Goal: Task Accomplishment & Management: Manage account settings

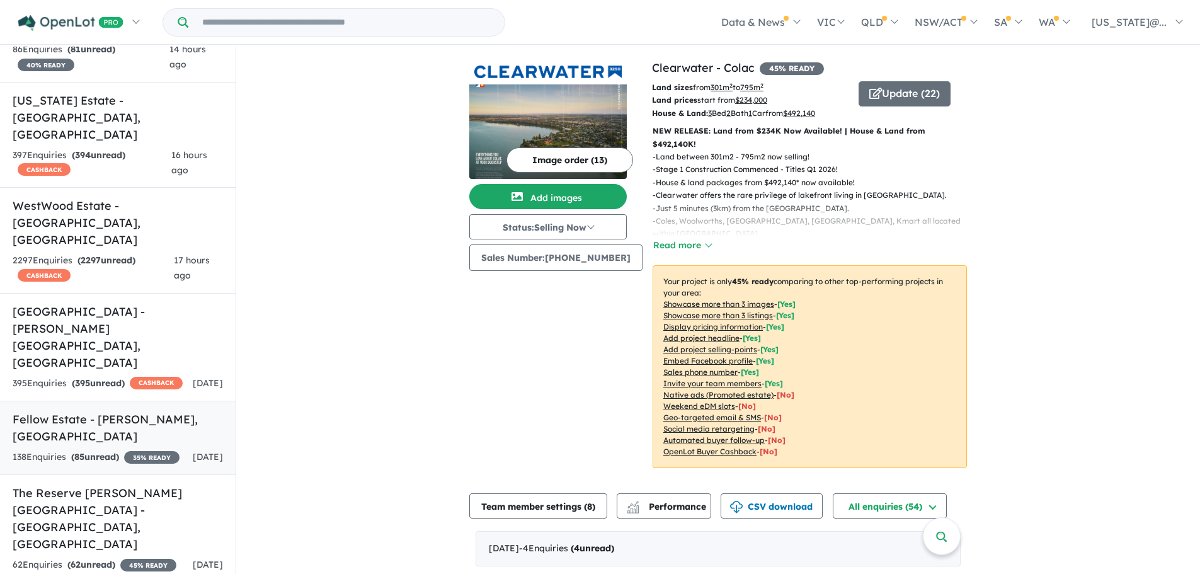
scroll to position [378, 0]
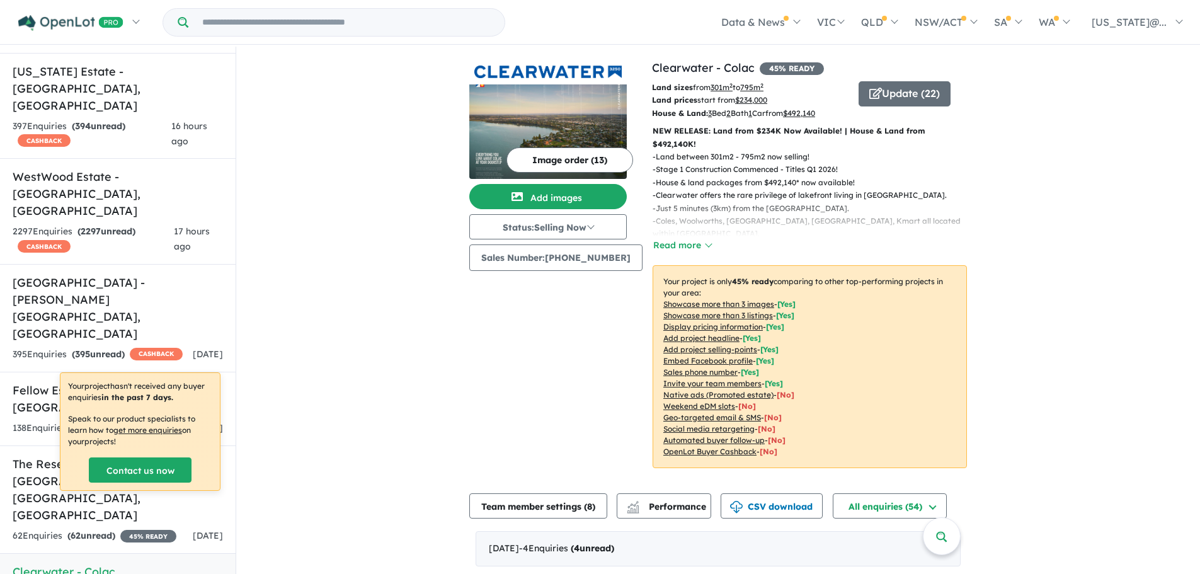
click at [125, 563] on h5 "Clearwater - [GEOGRAPHIC_DATA] , [GEOGRAPHIC_DATA]" at bounding box center [118, 580] width 210 height 34
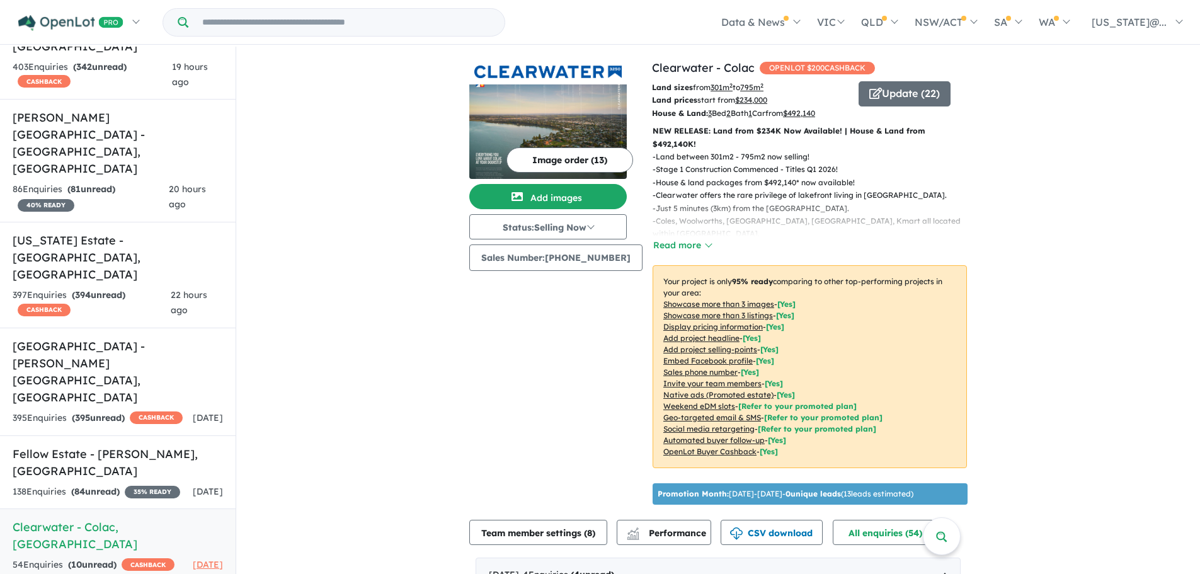
scroll to position [441, 0]
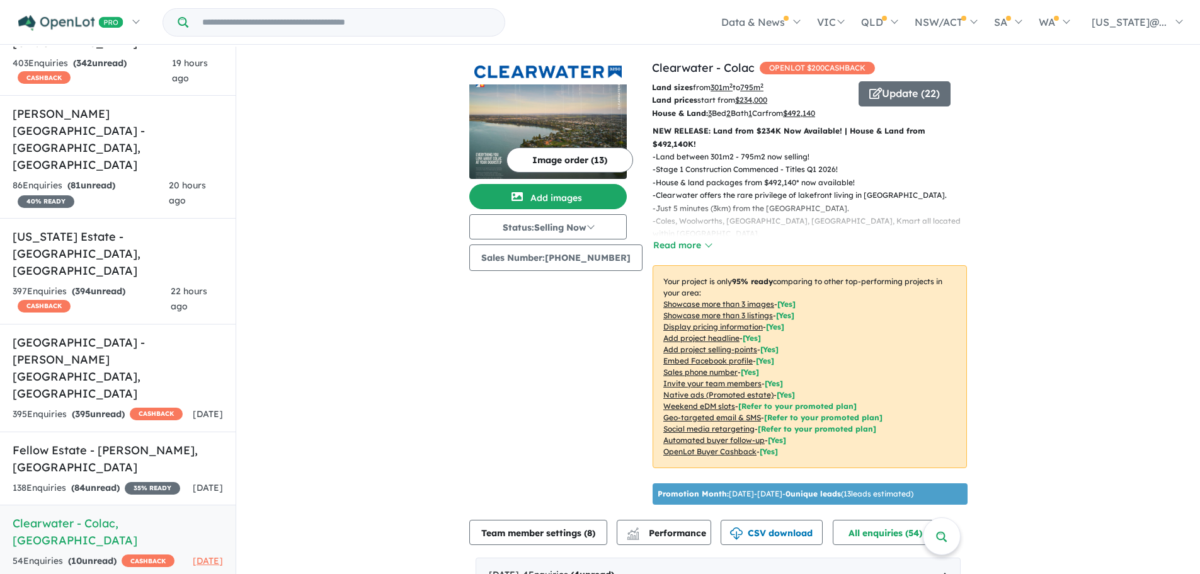
click at [558, 116] on img at bounding box center [547, 131] width 157 height 94
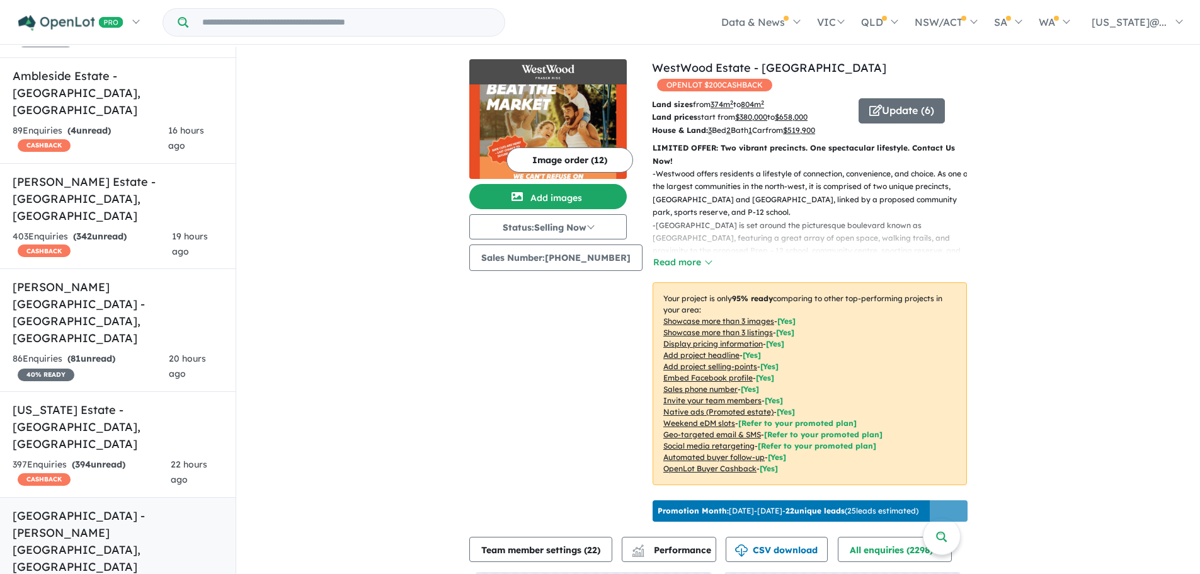
scroll to position [378, 0]
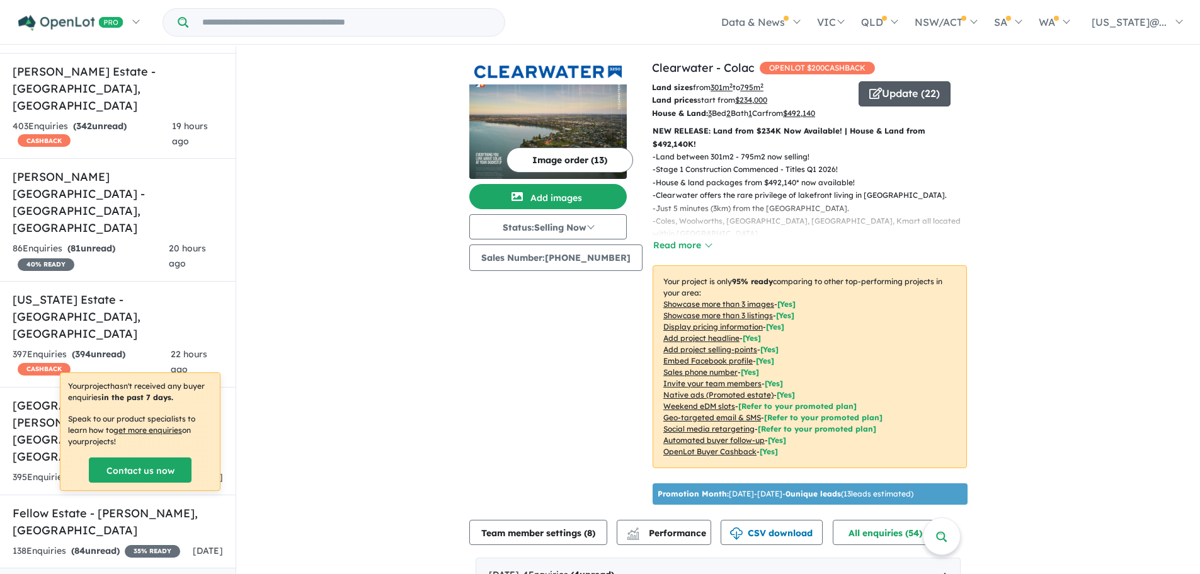
click at [877, 98] on button "Update ( 22 )" at bounding box center [904, 93] width 92 height 25
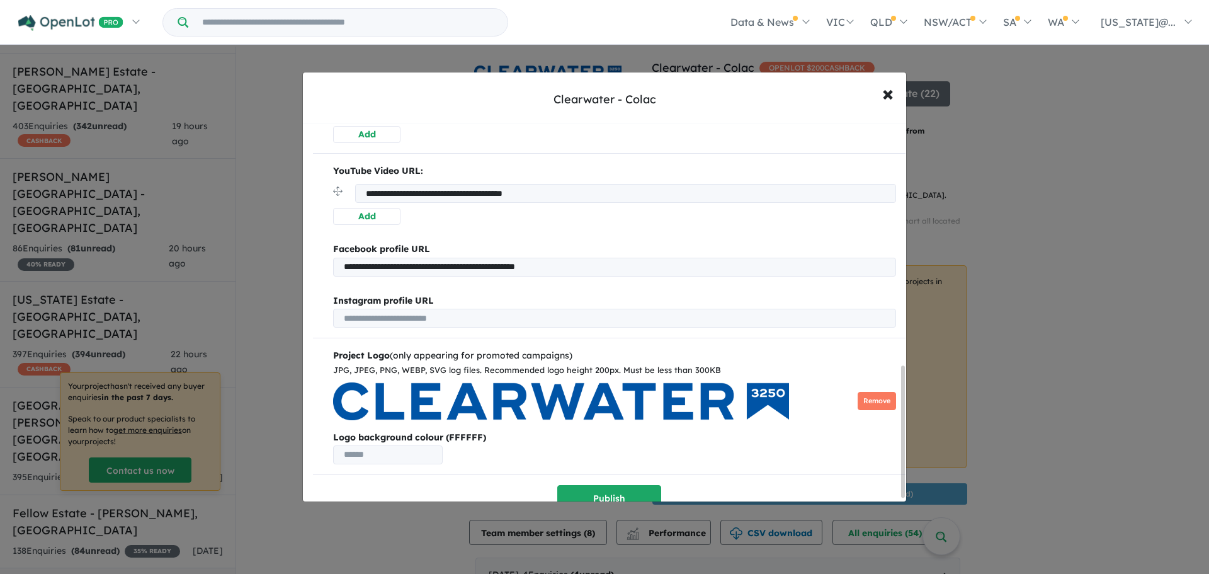
scroll to position [708, 0]
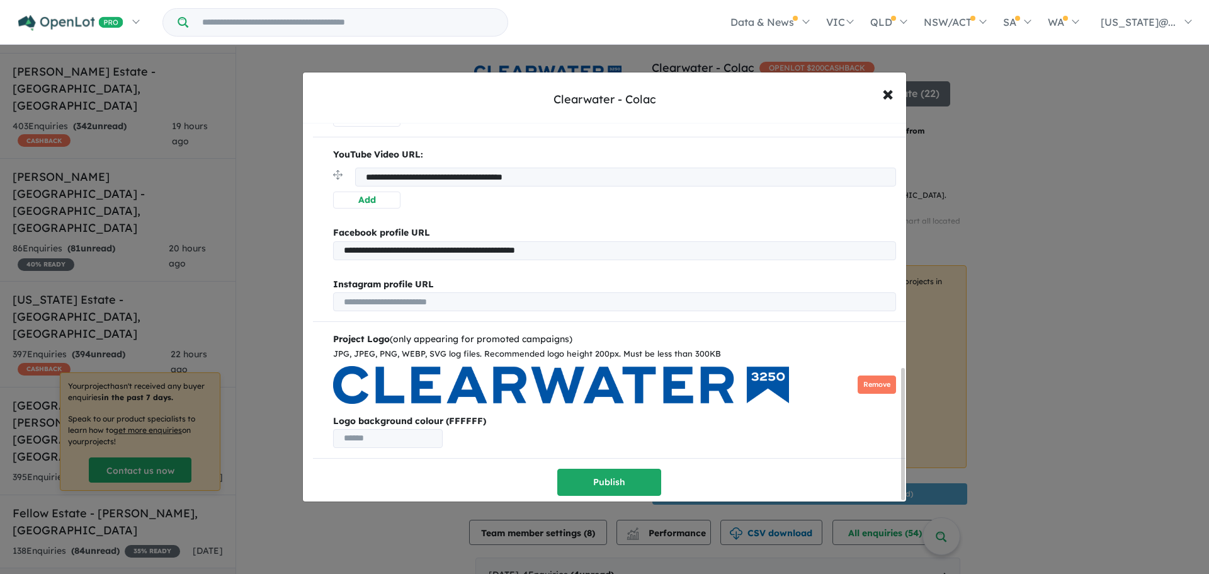
click at [412, 434] on input "text" at bounding box center [388, 438] width 110 height 19
paste input "*******"
type input "*******"
click at [861, 378] on button "Remove" at bounding box center [877, 384] width 38 height 18
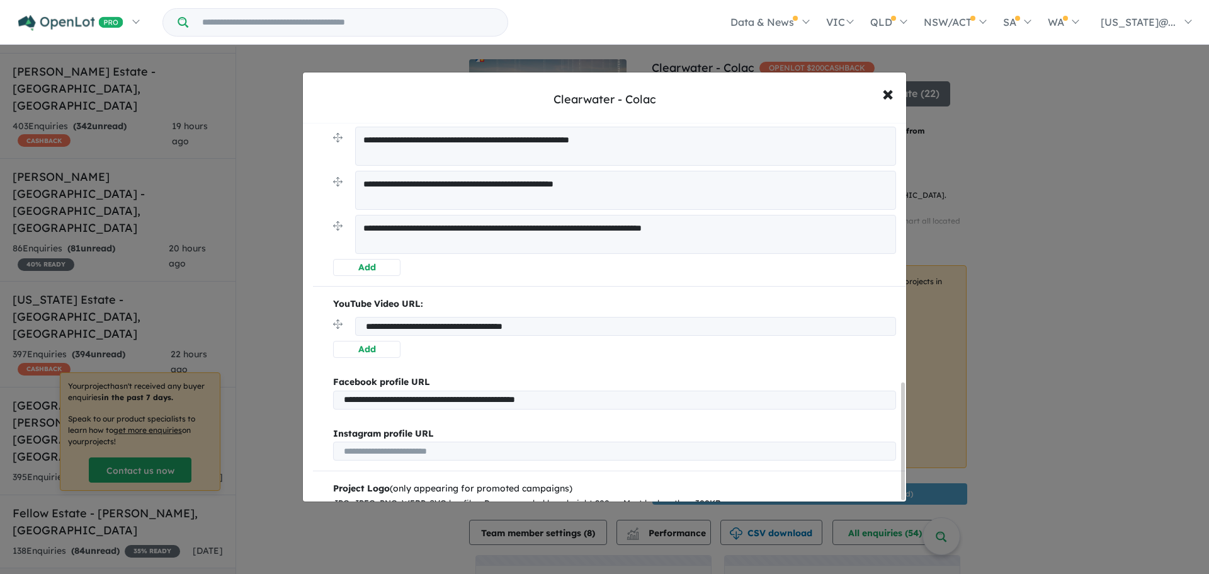
scroll to position [844, 0]
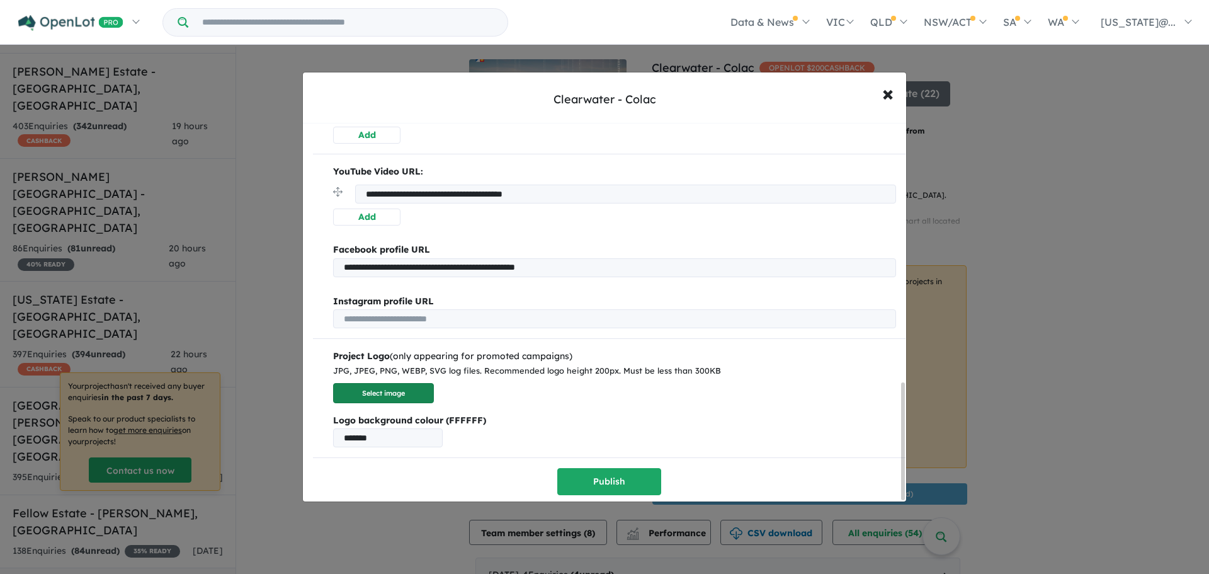
click at [377, 395] on button "Select image" at bounding box center [383, 393] width 101 height 21
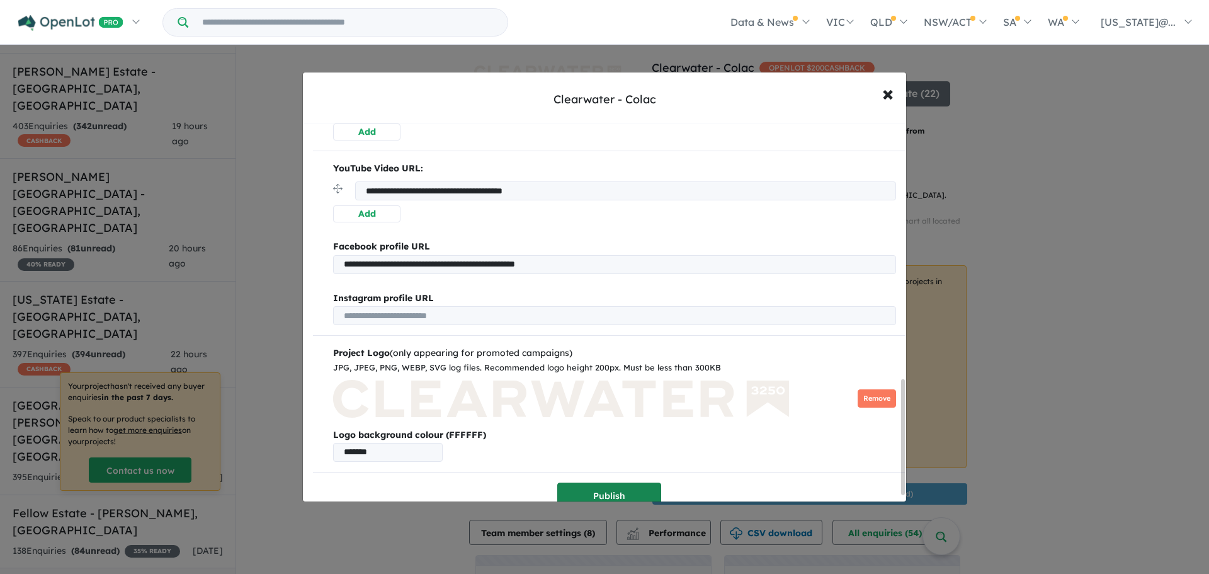
click at [619, 492] on button "Publish" at bounding box center [609, 495] width 104 height 27
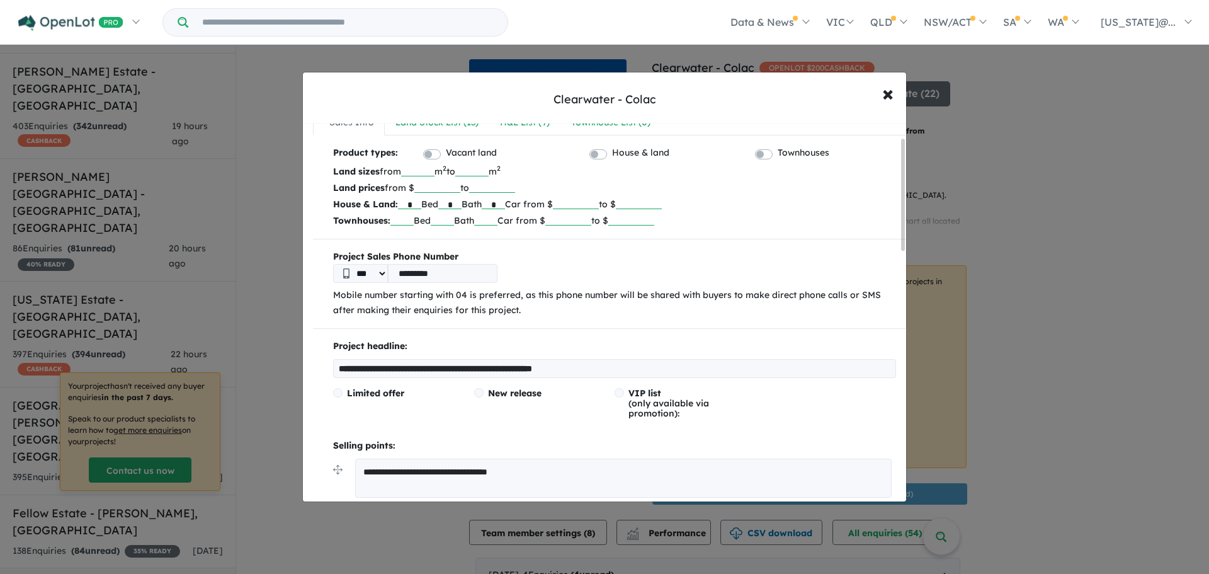
scroll to position [0, 0]
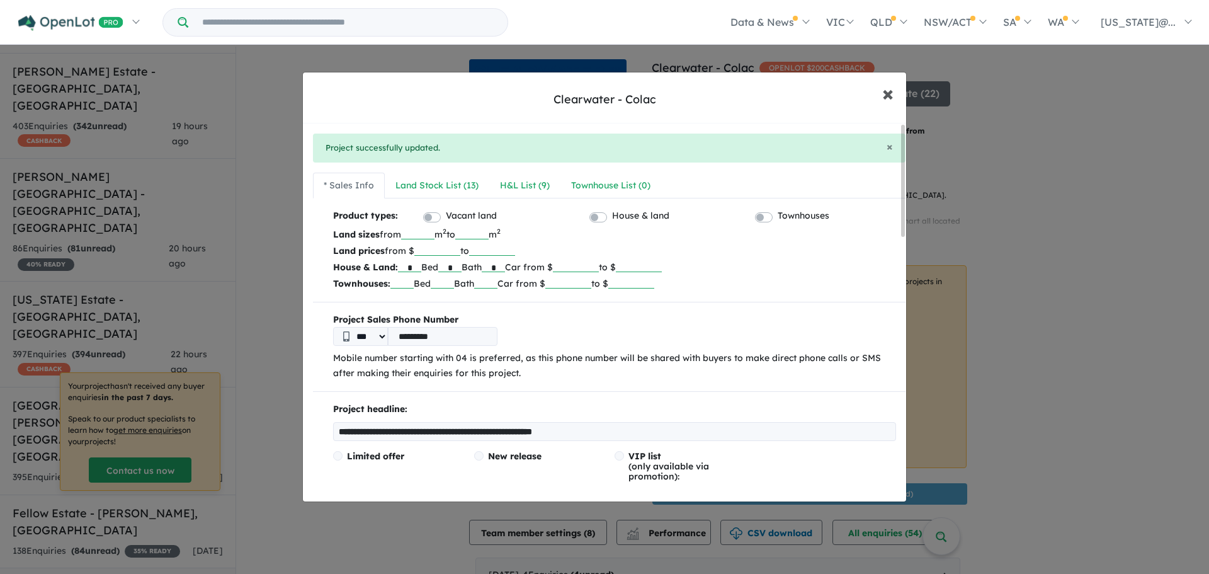
click at [889, 91] on span "×" at bounding box center [887, 92] width 11 height 27
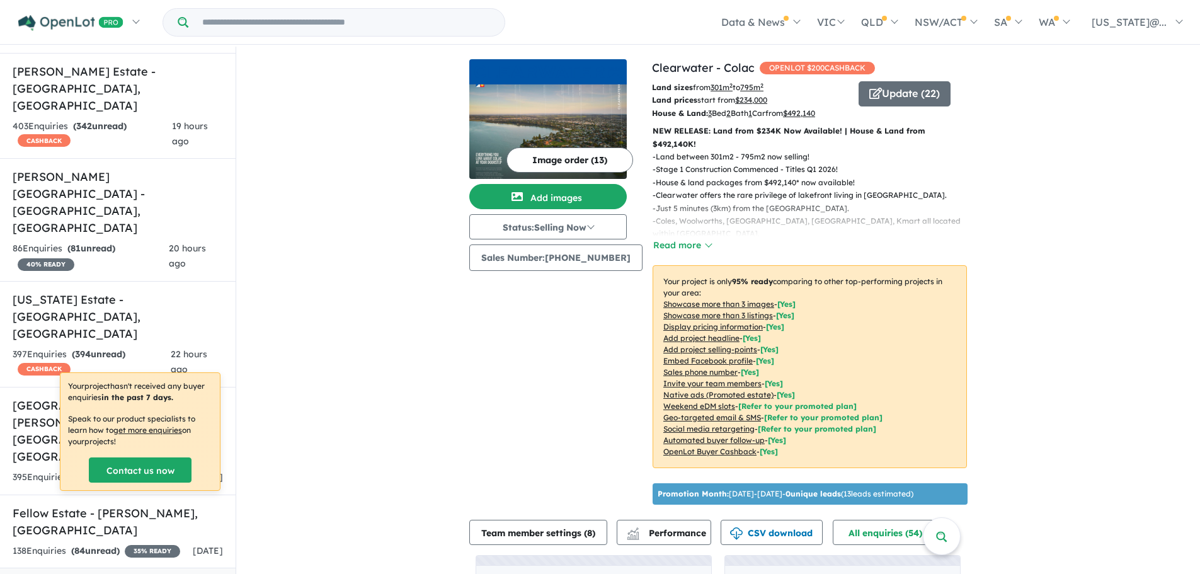
click at [374, 197] on div "View 14 projects in your account Clearwater - Colac OPENLOT $ 200 CASHBACK Land…" at bounding box center [717, 378] width 963 height 663
click at [895, 103] on button "Update ( 22 )" at bounding box center [904, 93] width 92 height 25
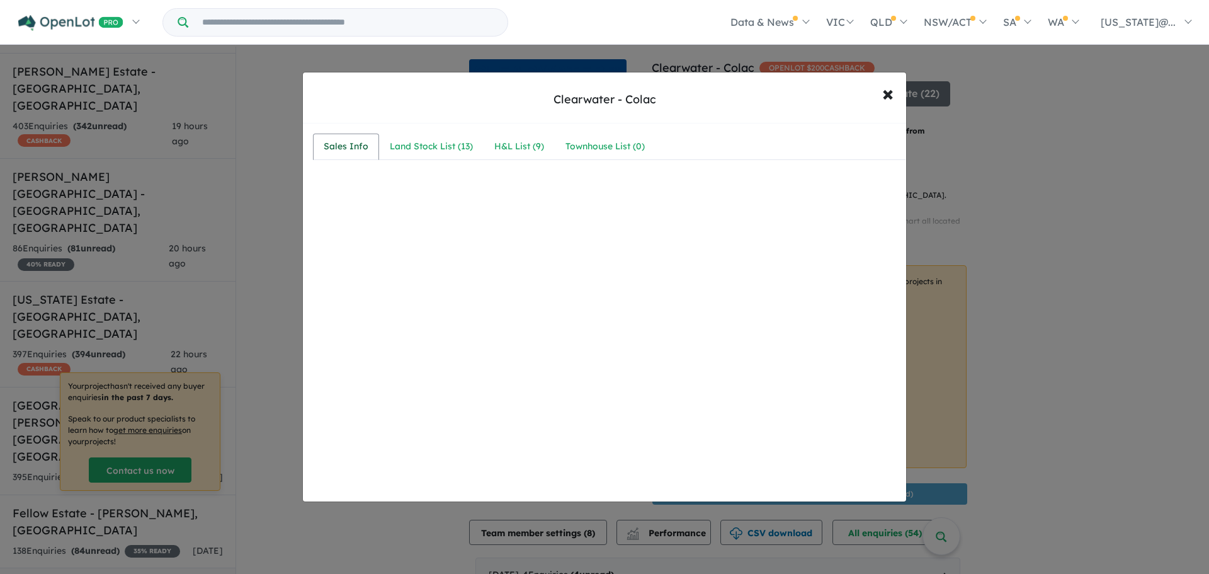
click at [334, 143] on div "Sales Info" at bounding box center [346, 146] width 45 height 15
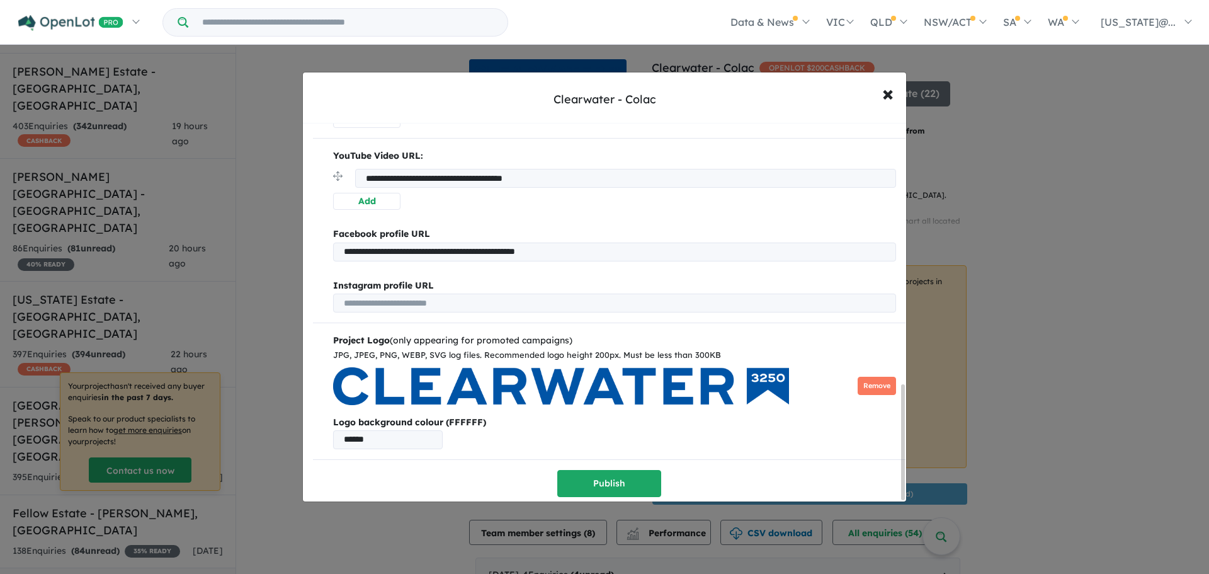
scroll to position [861, 0]
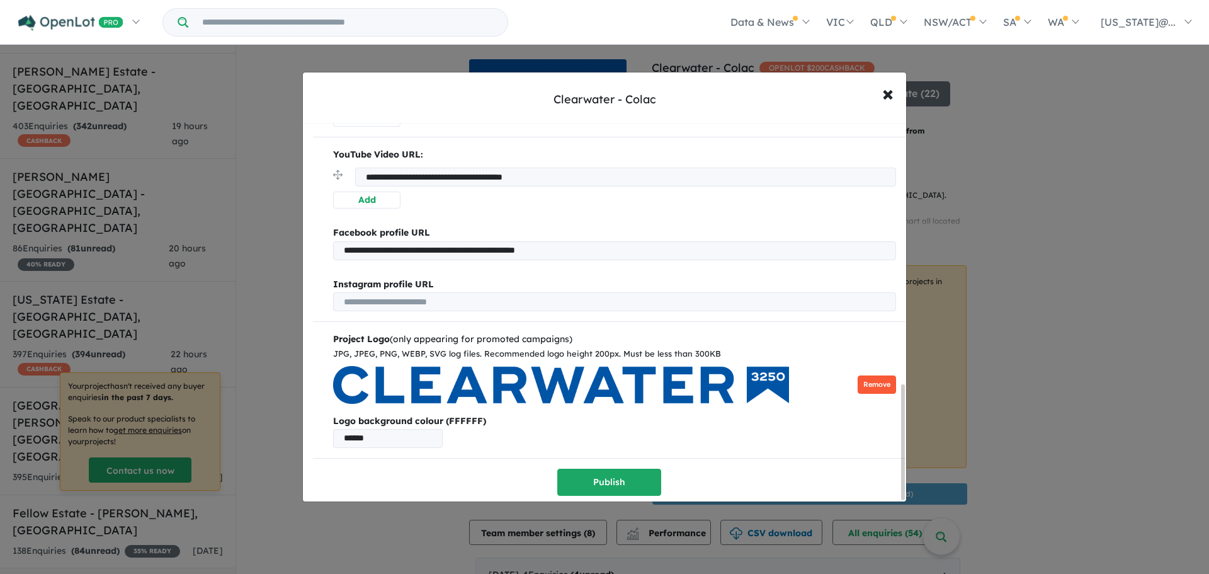
click at [872, 375] on button "Remove" at bounding box center [877, 384] width 38 height 18
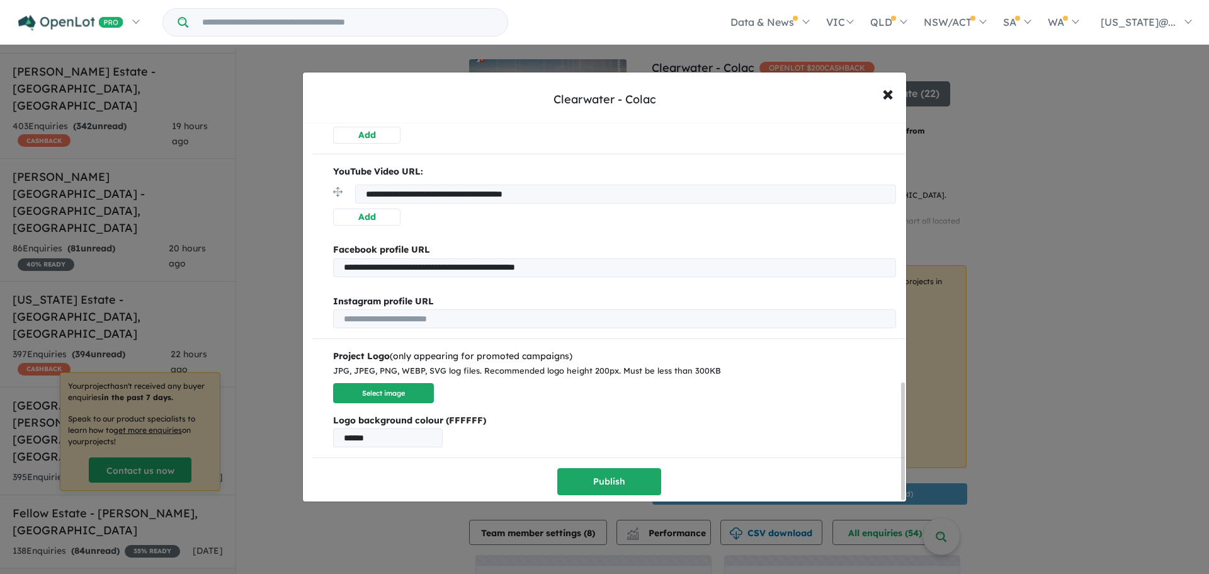
scroll to position [844, 0]
click at [378, 391] on button "Select image" at bounding box center [383, 393] width 101 height 21
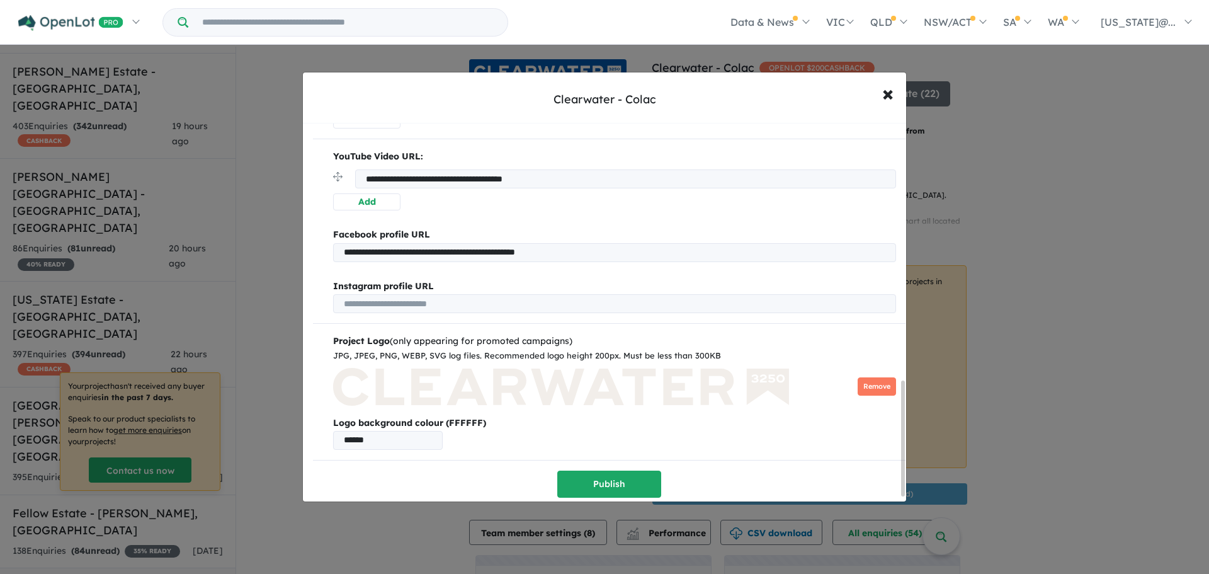
scroll to position [861, 0]
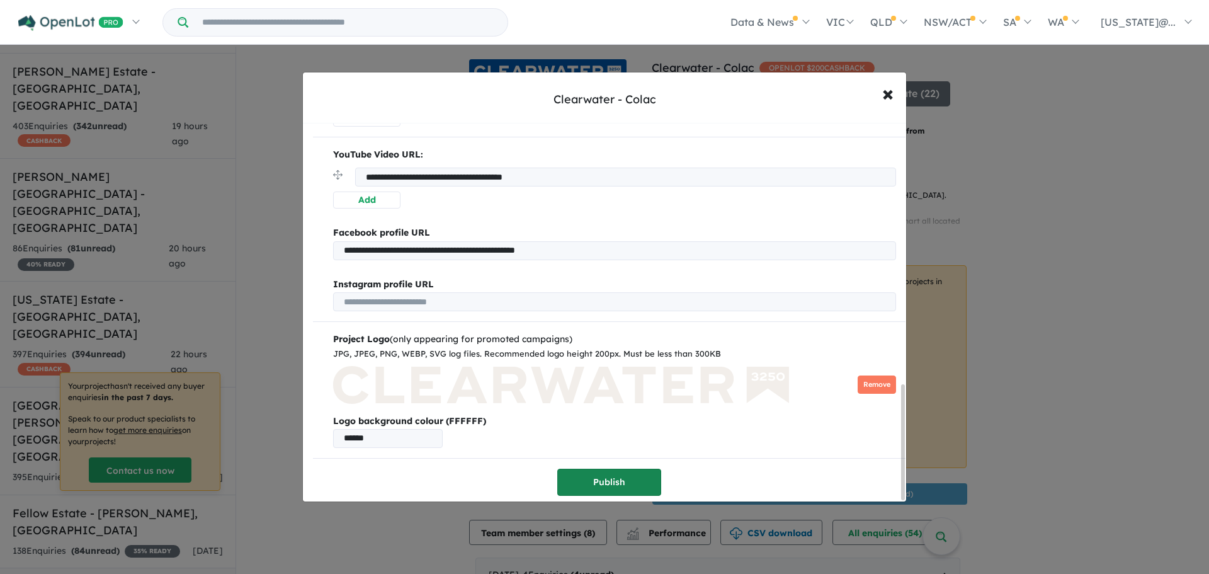
click at [565, 478] on button "Publish" at bounding box center [609, 481] width 104 height 27
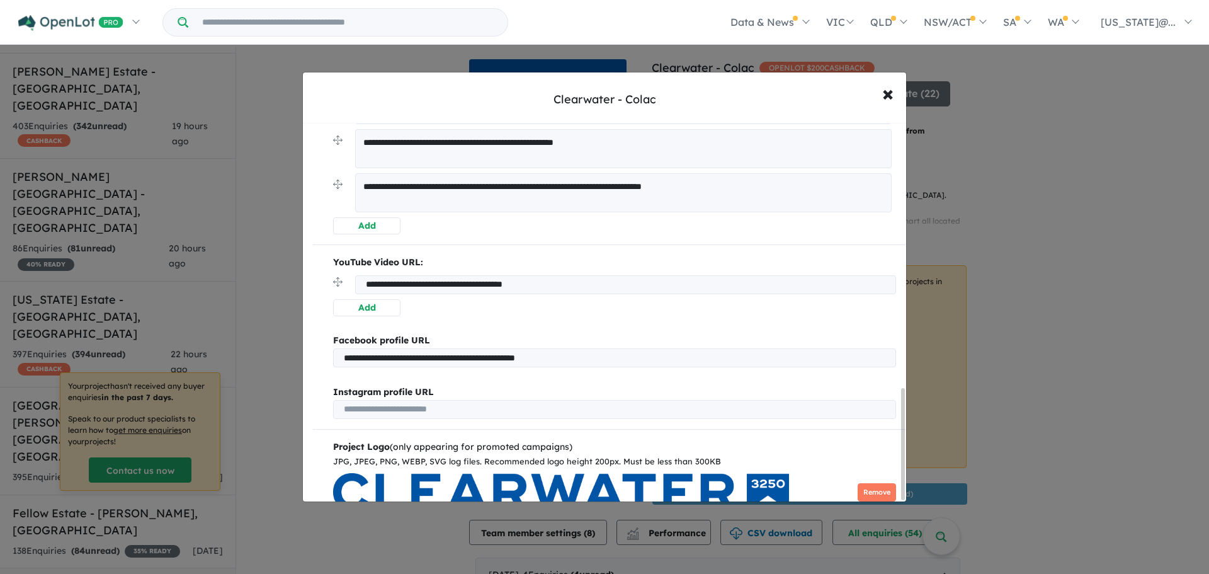
scroll to position [900, 0]
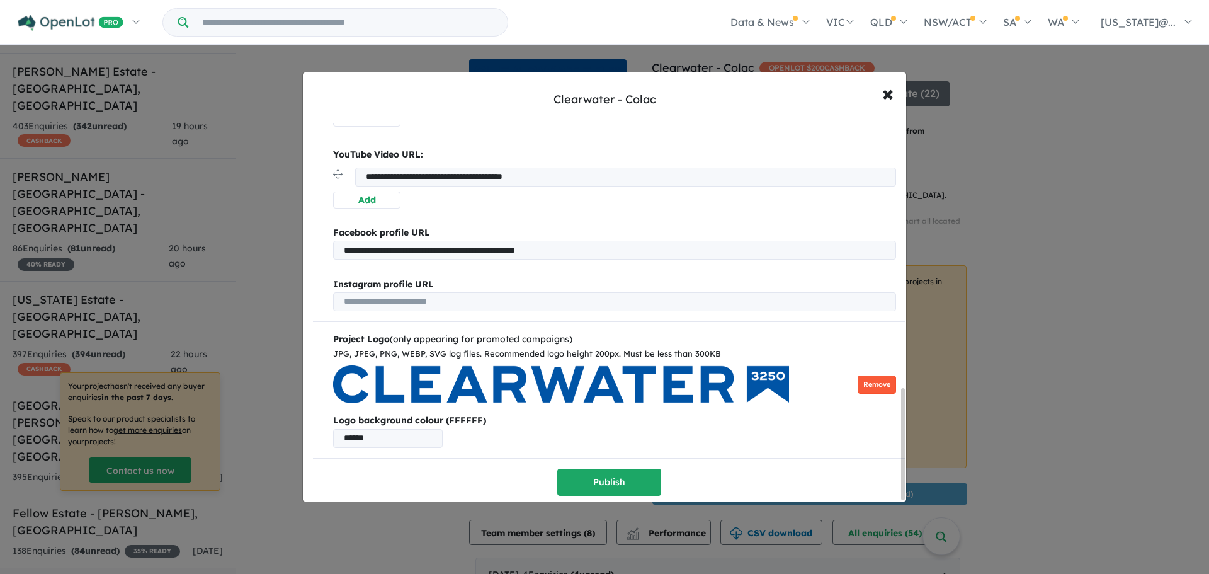
click at [872, 380] on button "Remove" at bounding box center [877, 384] width 38 height 18
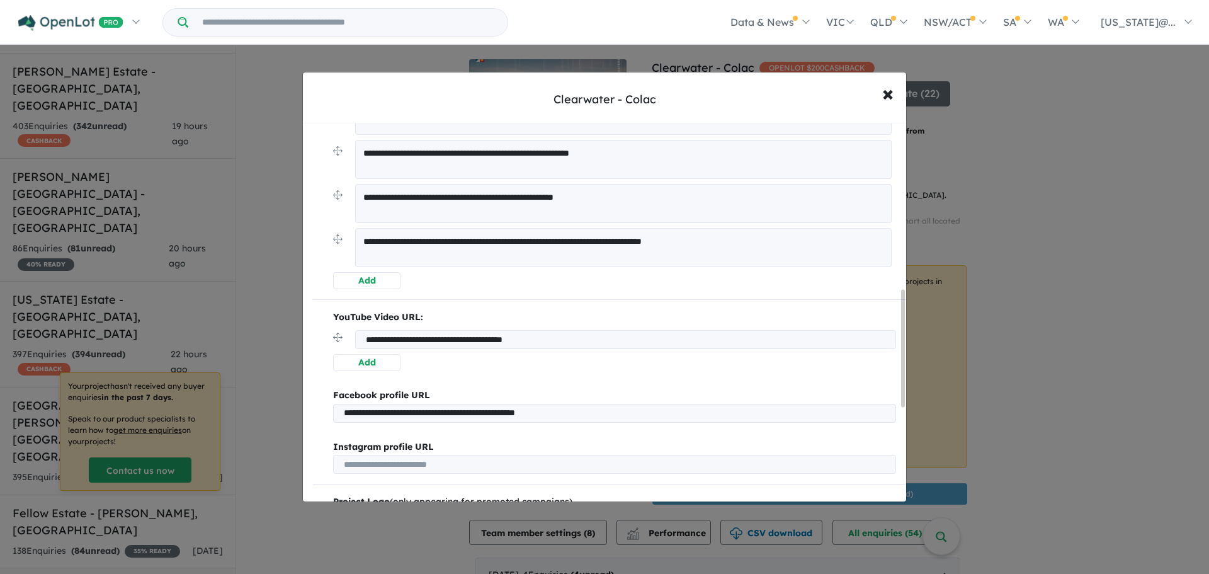
scroll to position [843, 0]
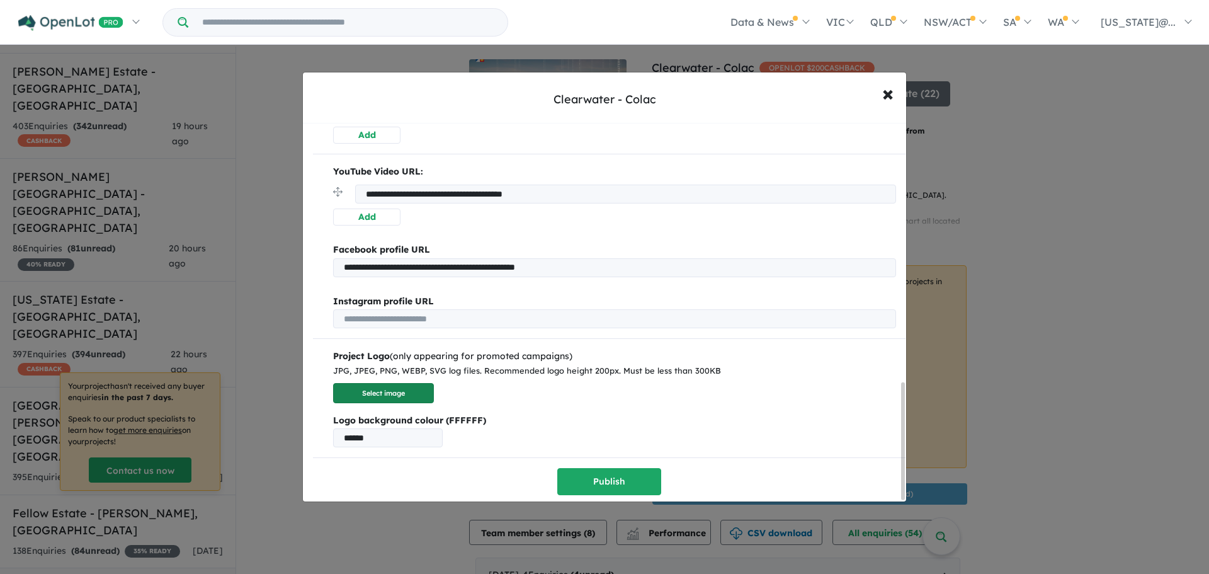
click at [399, 390] on button "Select image" at bounding box center [383, 393] width 101 height 21
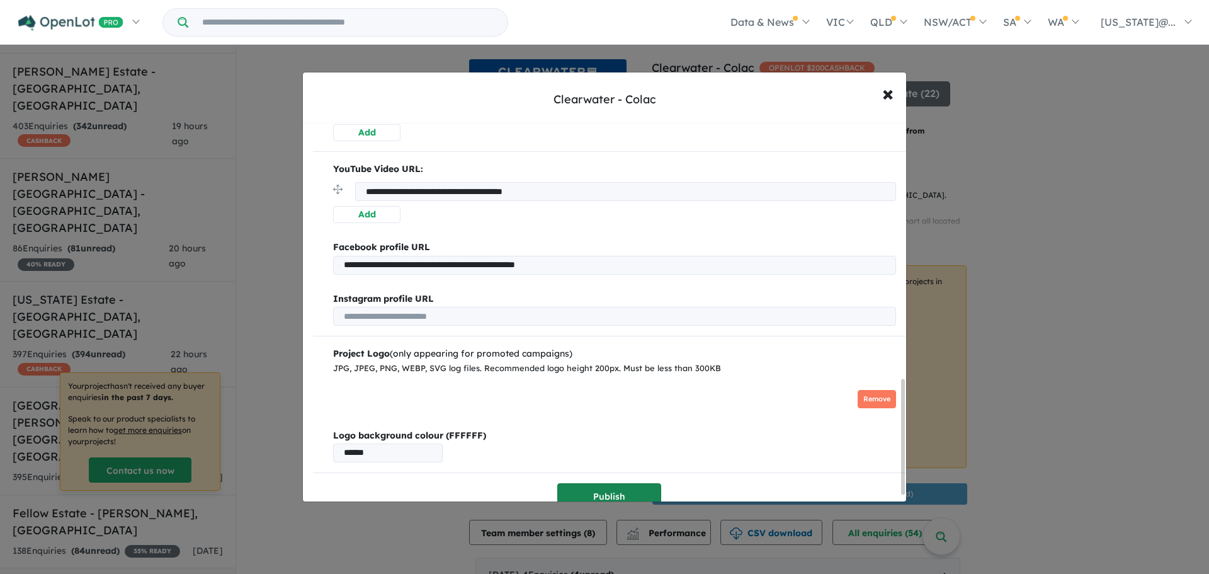
click at [625, 492] on button "Publish" at bounding box center [609, 496] width 104 height 27
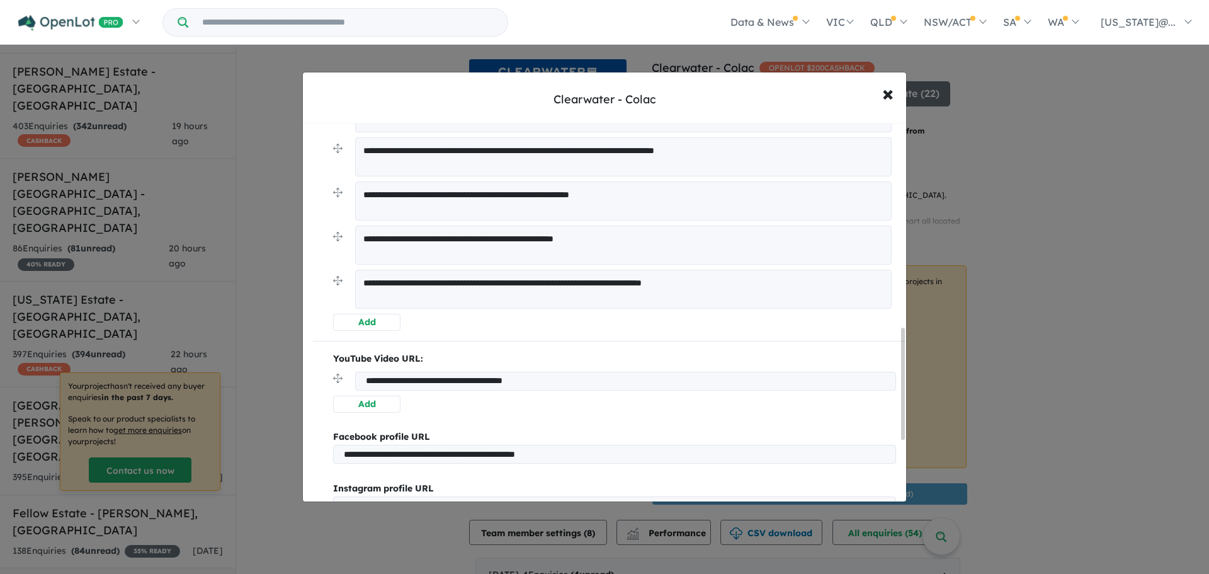
scroll to position [900, 0]
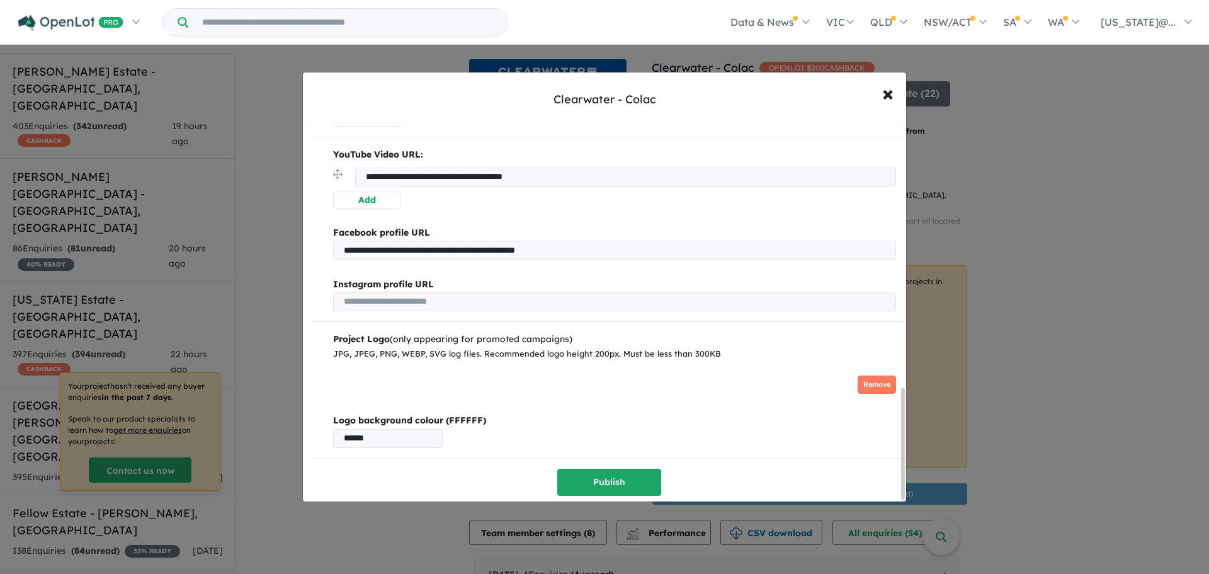
click at [873, 382] on button "Remove" at bounding box center [877, 384] width 38 height 18
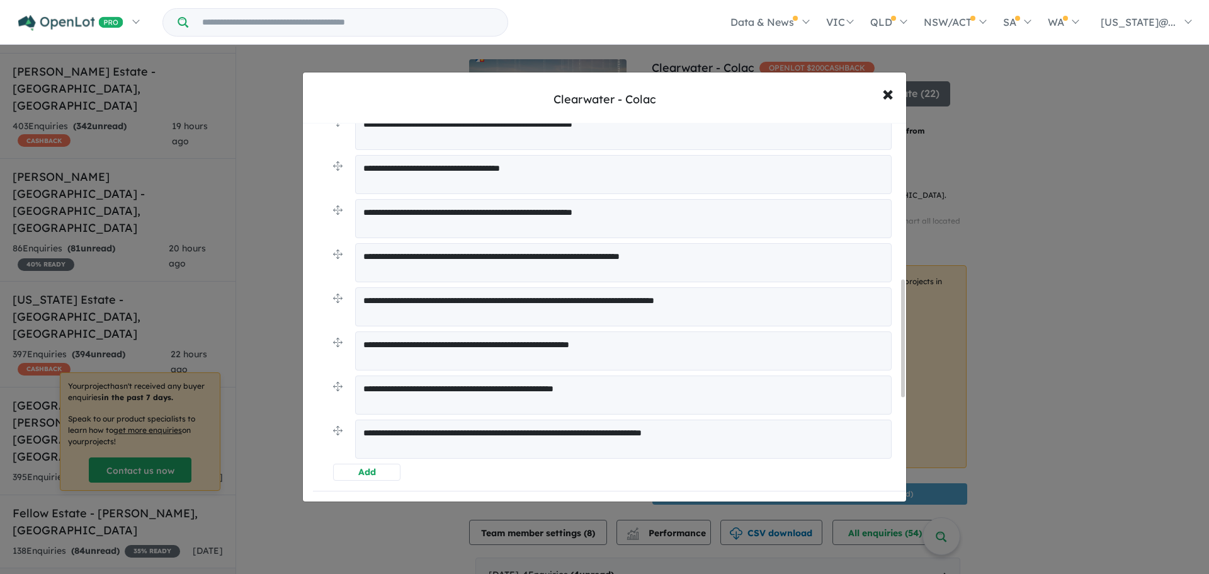
scroll to position [843, 0]
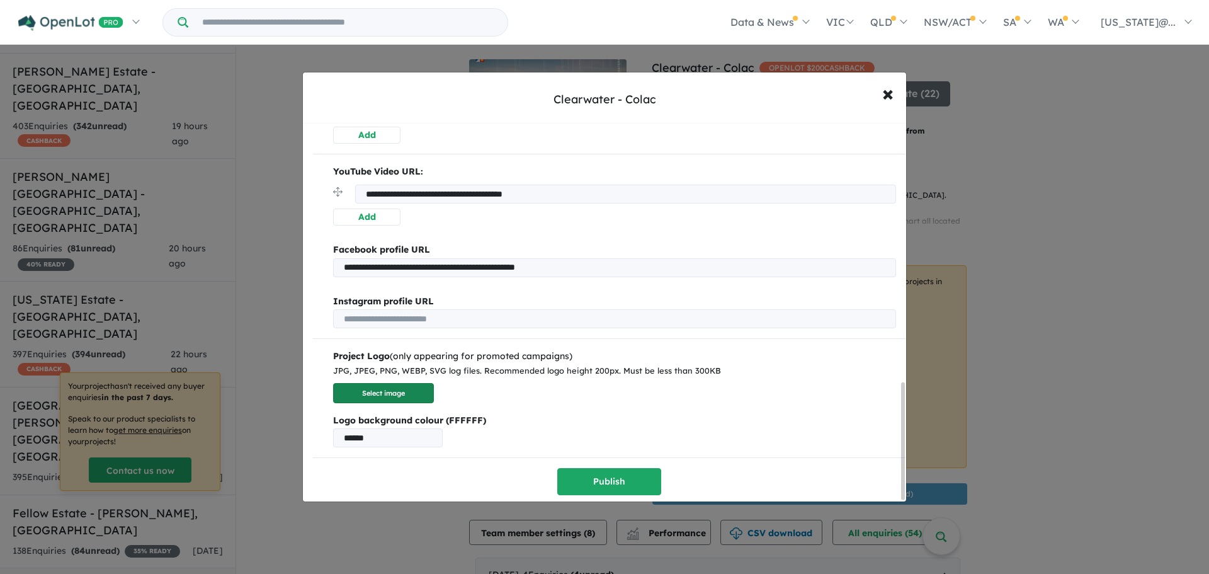
click at [387, 387] on button "Select image" at bounding box center [383, 393] width 101 height 21
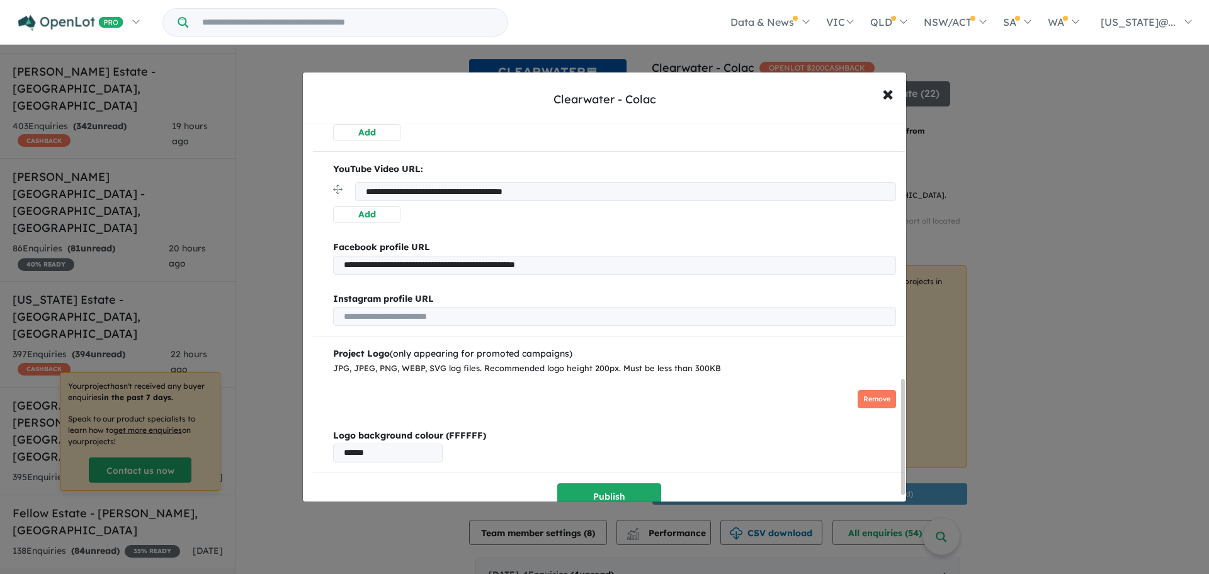
click at [308, 93] on div "Clearwater - Colac × Close" at bounding box center [604, 97] width 603 height 51
click at [872, 397] on button "Remove" at bounding box center [877, 399] width 38 height 18
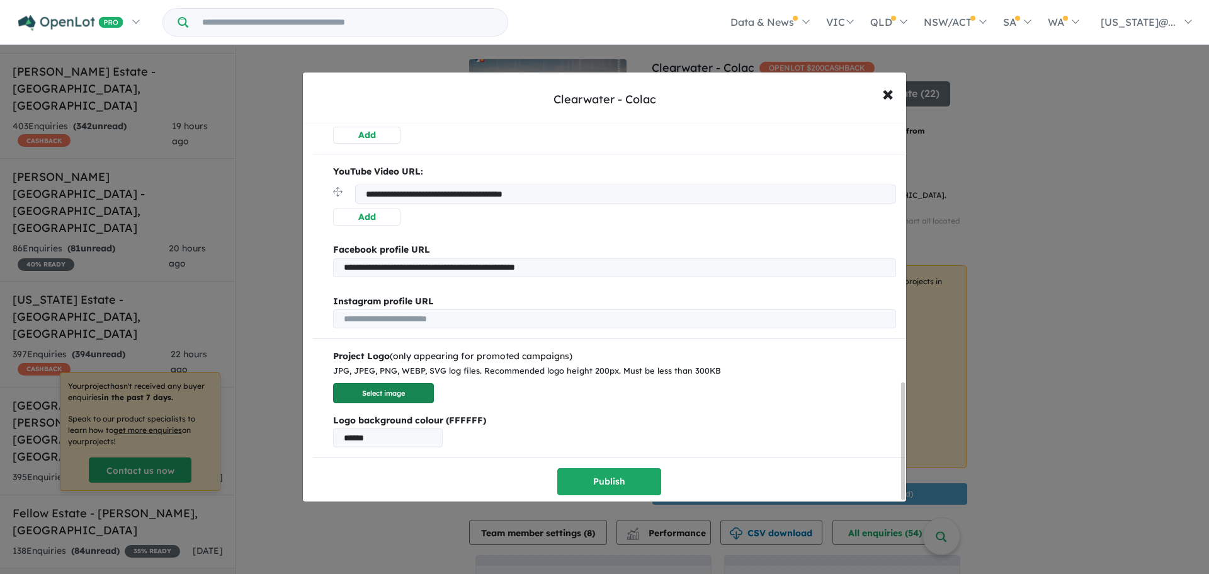
click at [389, 383] on button "Select image" at bounding box center [383, 393] width 101 height 21
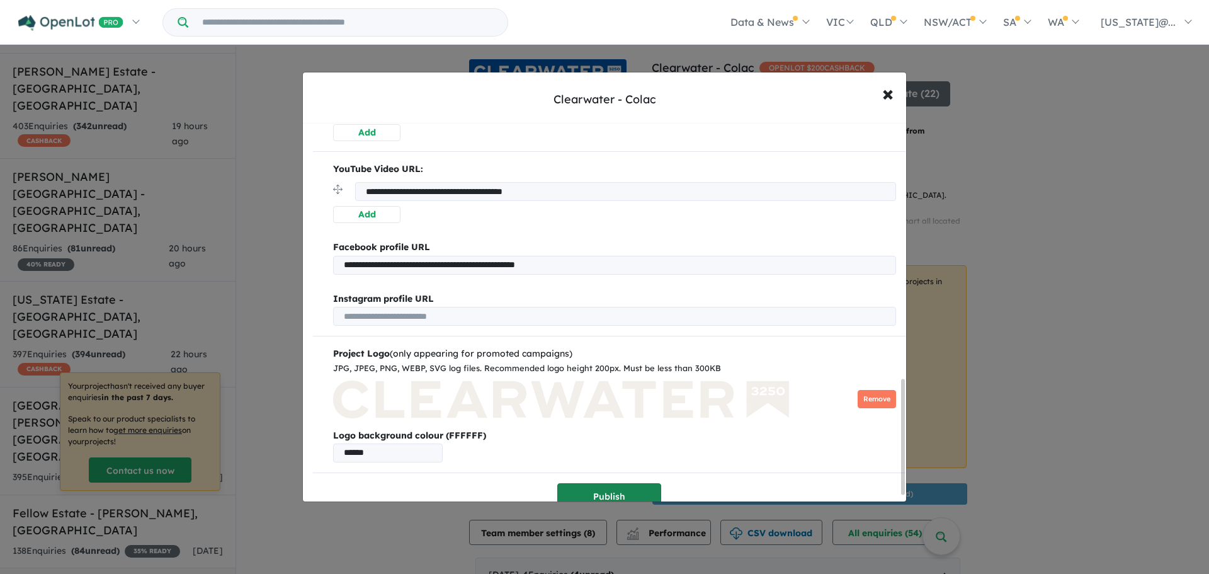
click at [610, 494] on button "Publish" at bounding box center [609, 496] width 104 height 27
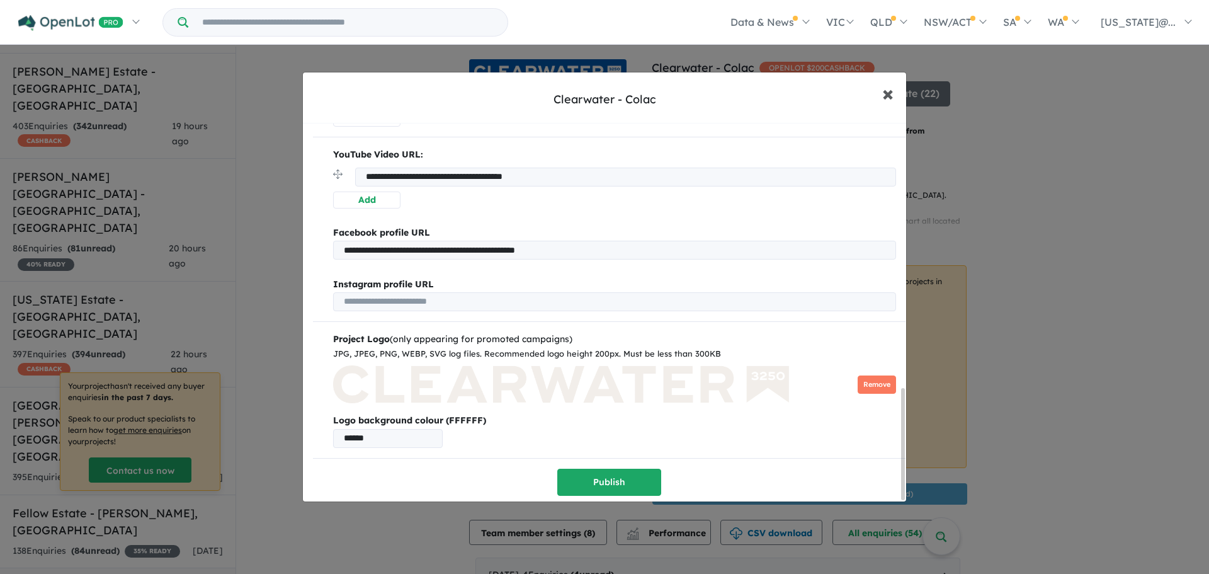
click at [888, 98] on span "×" at bounding box center [887, 92] width 11 height 27
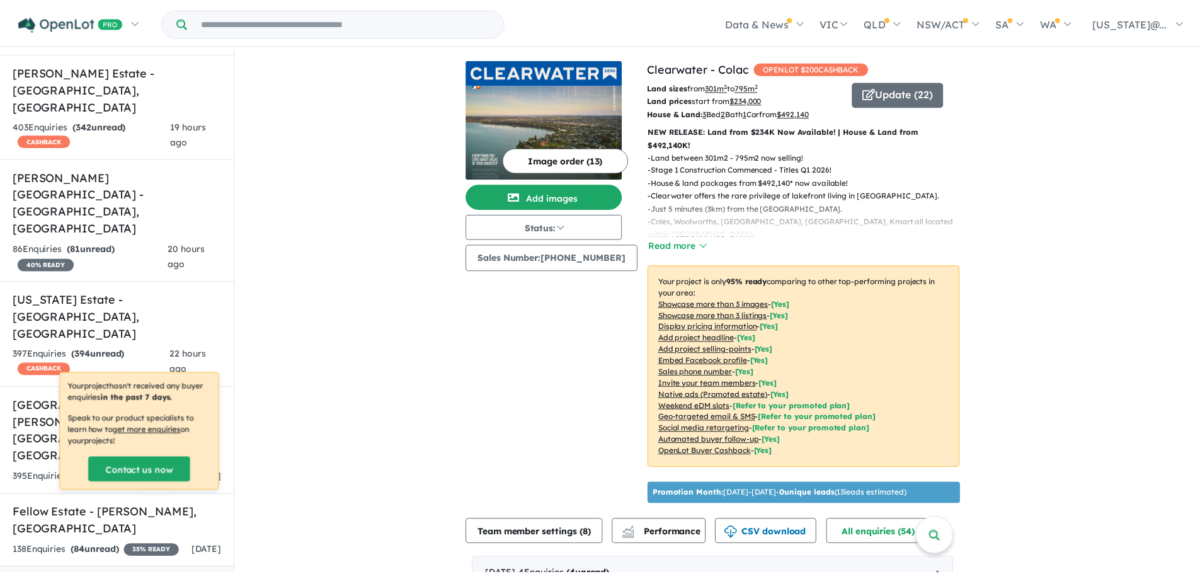
scroll to position [0, 0]
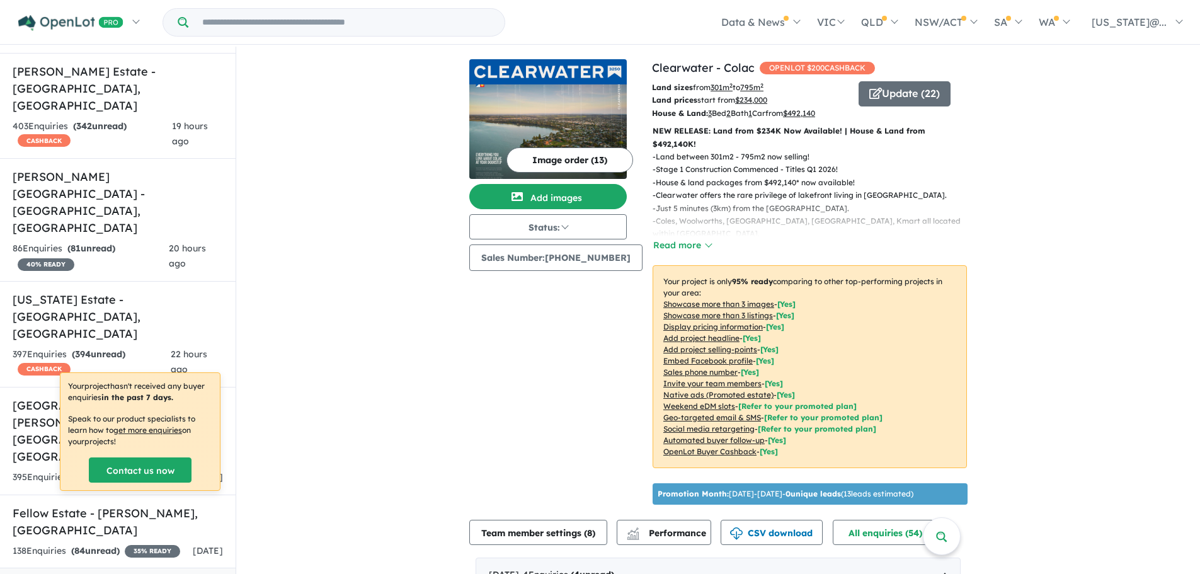
drag, startPoint x: 1157, startPoint y: 123, endPoint x: 1130, endPoint y: 98, distance: 37.4
